Goal: Communication & Community: Answer question/provide support

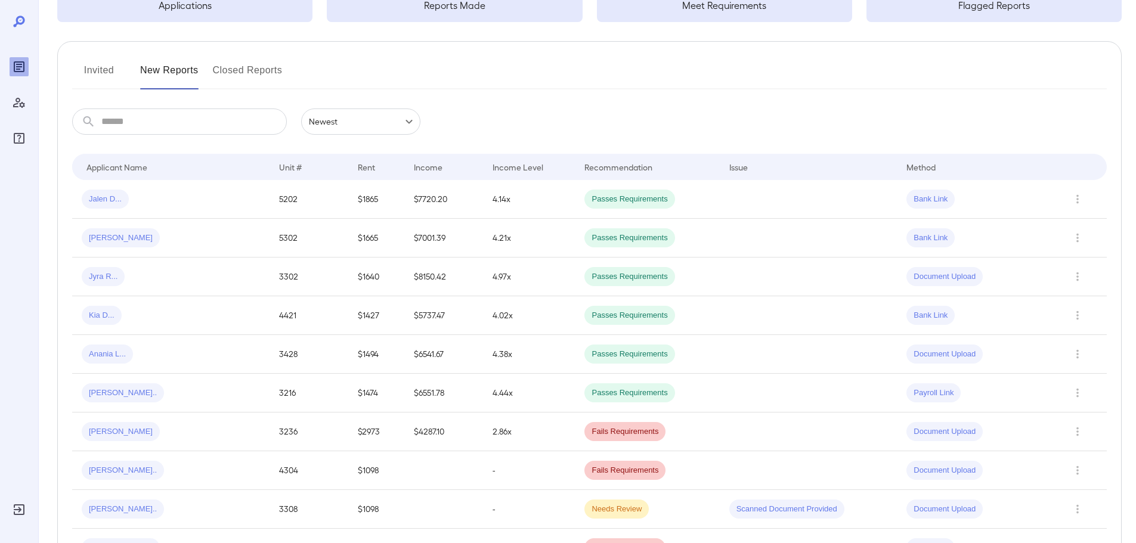
scroll to position [119, 0]
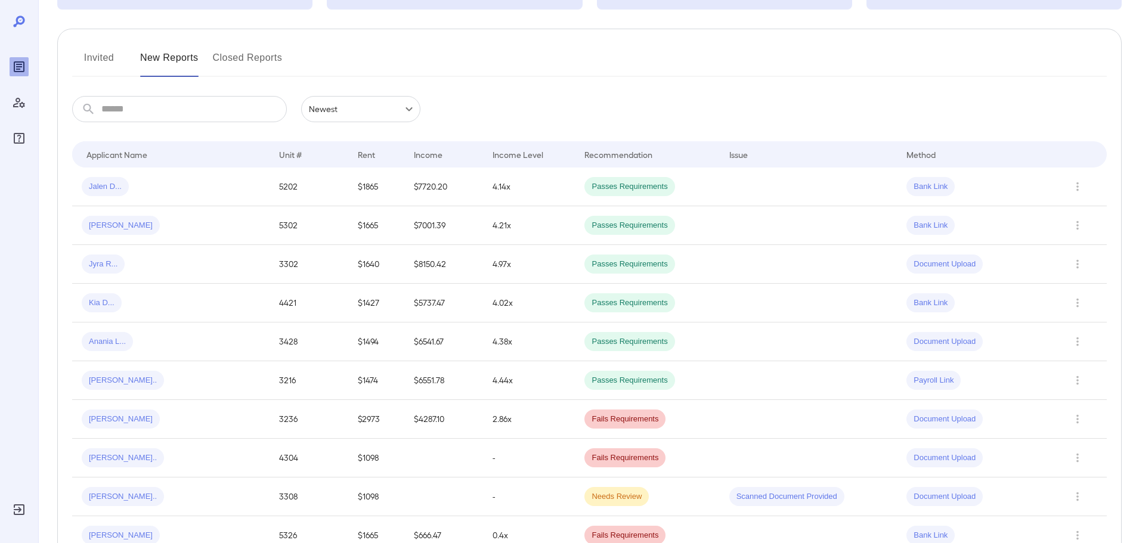
click at [166, 63] on button "New Reports" at bounding box center [169, 62] width 58 height 29
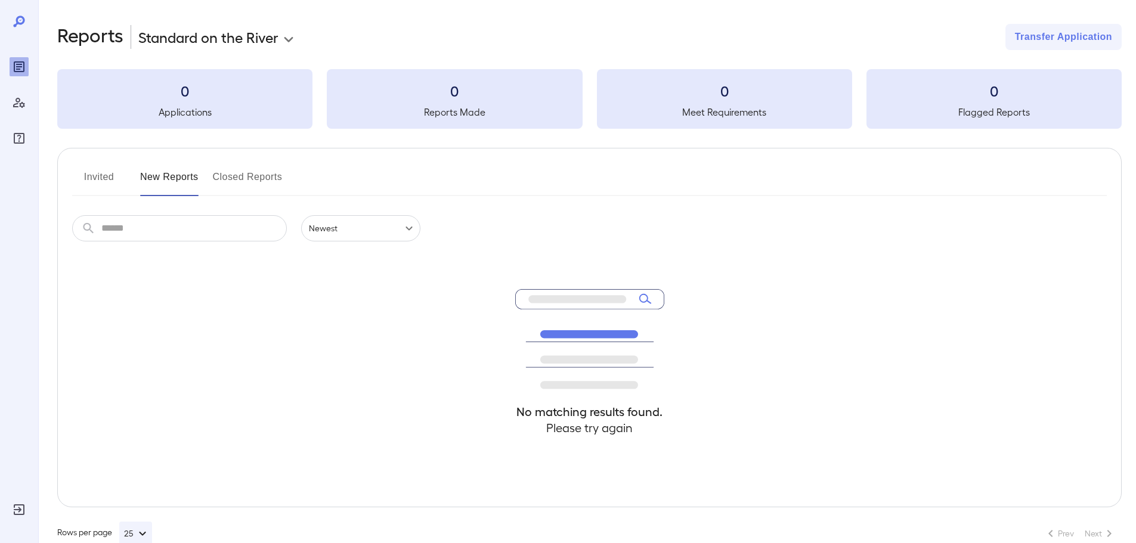
scroll to position [26, 0]
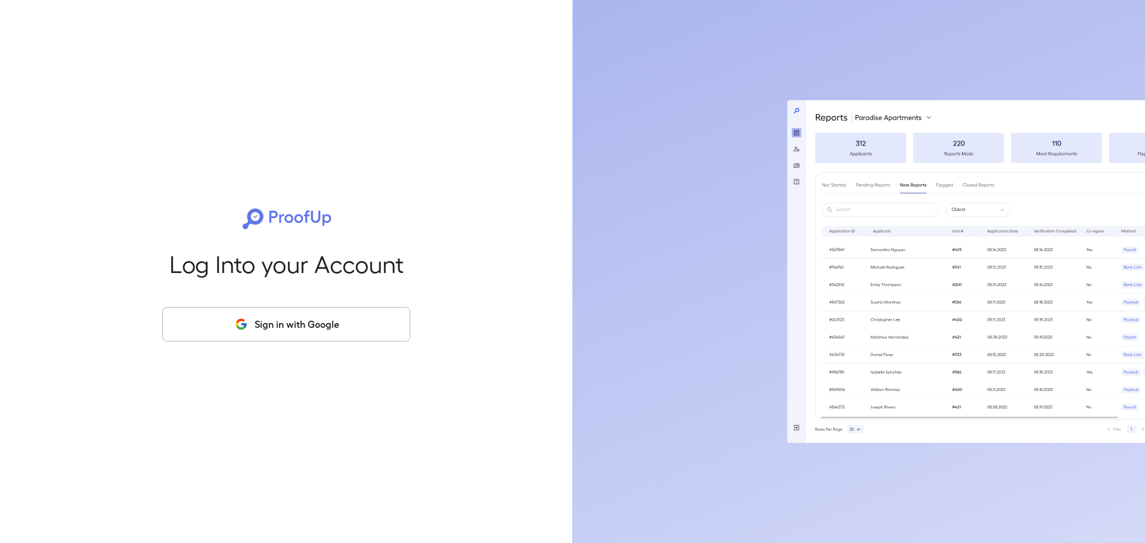
click at [292, 319] on button "Sign in with Google" at bounding box center [286, 324] width 248 height 35
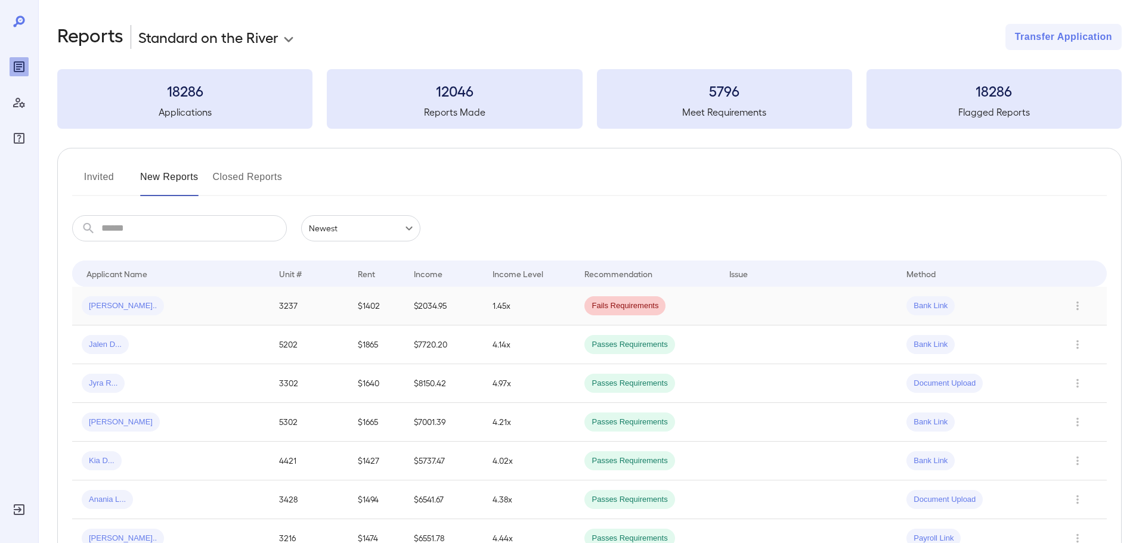
click at [116, 309] on span "[PERSON_NAME].." at bounding box center [123, 306] width 82 height 11
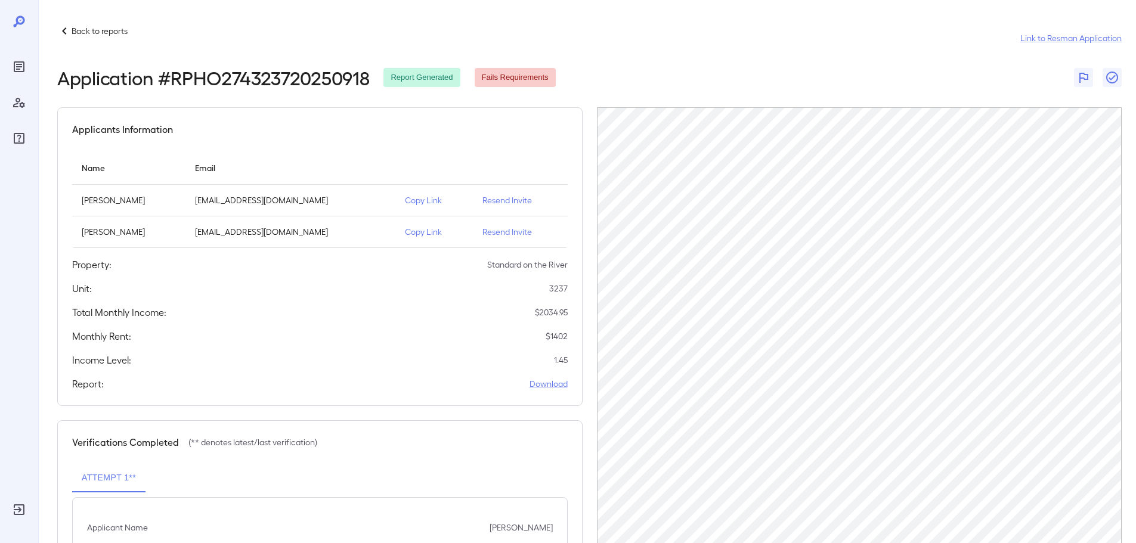
click at [512, 233] on p "Resend Invite" at bounding box center [520, 232] width 76 height 12
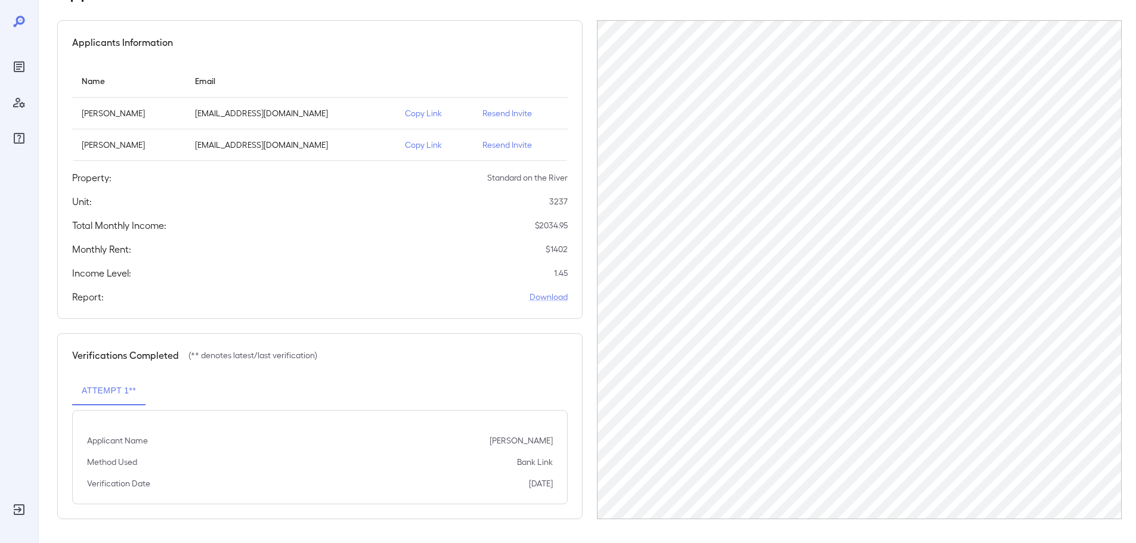
click at [511, 145] on p "Resend Invite" at bounding box center [520, 145] width 76 height 12
click at [503, 145] on p "Resend Invite" at bounding box center [520, 145] width 76 height 12
click at [442, 144] on p "Copy Link" at bounding box center [434, 145] width 58 height 12
click at [436, 145] on p "Copy Link" at bounding box center [434, 145] width 58 height 12
click at [504, 111] on p "Resend Invite" at bounding box center [520, 113] width 76 height 12
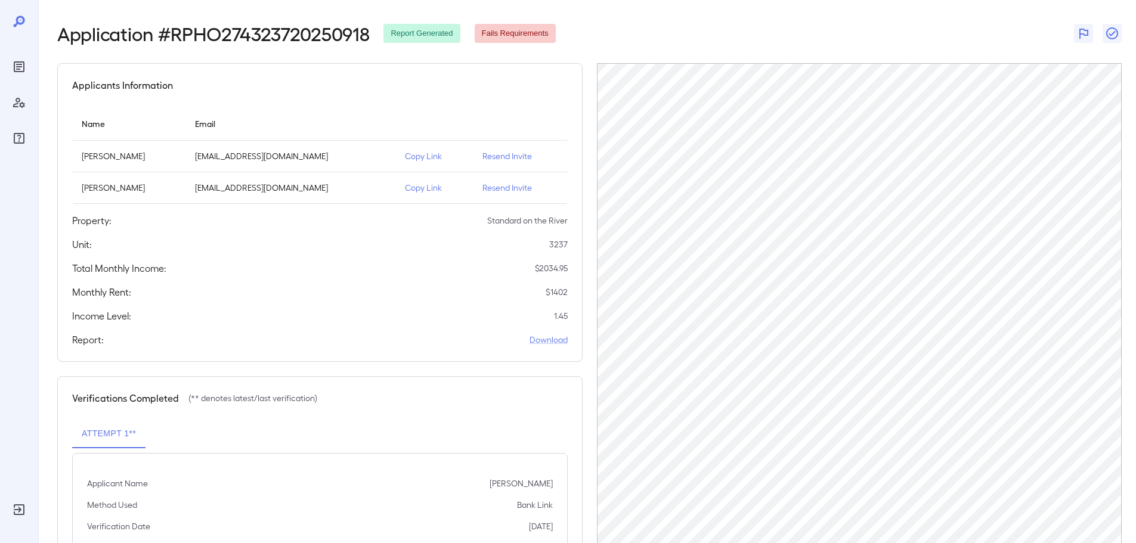
scroll to position [0, 0]
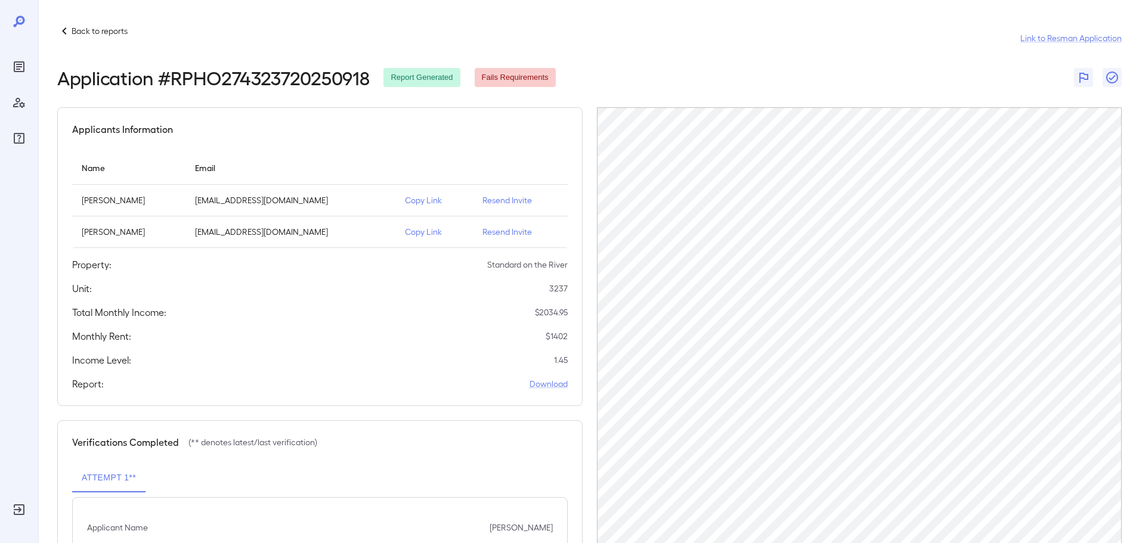
click at [441, 200] on p "Copy Link" at bounding box center [434, 200] width 58 height 12
click at [62, 30] on icon at bounding box center [64, 31] width 14 height 14
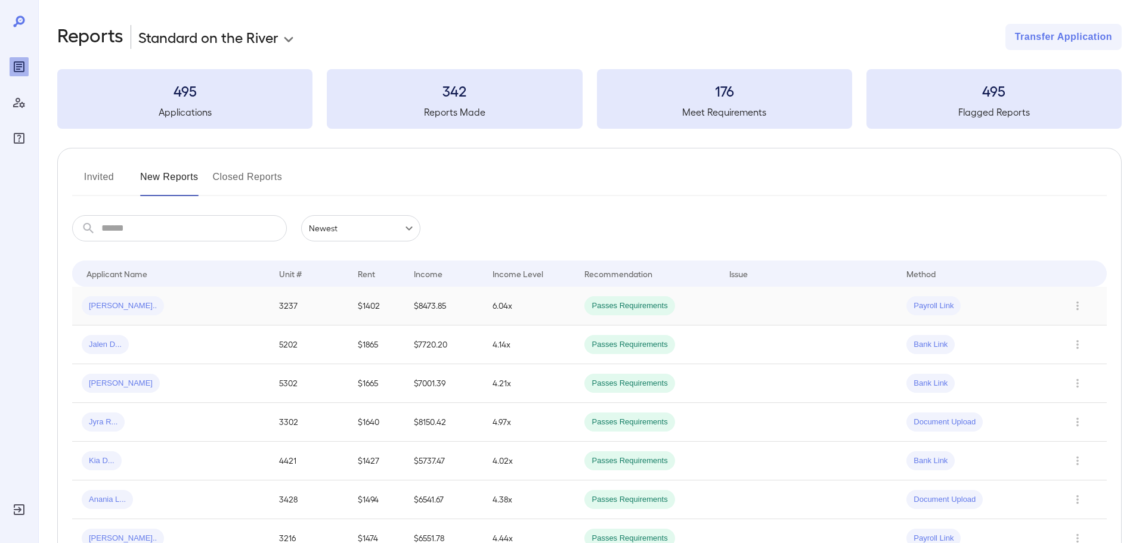
click at [116, 306] on span "[PERSON_NAME].." at bounding box center [123, 306] width 82 height 11
